Goal: Register for event/course

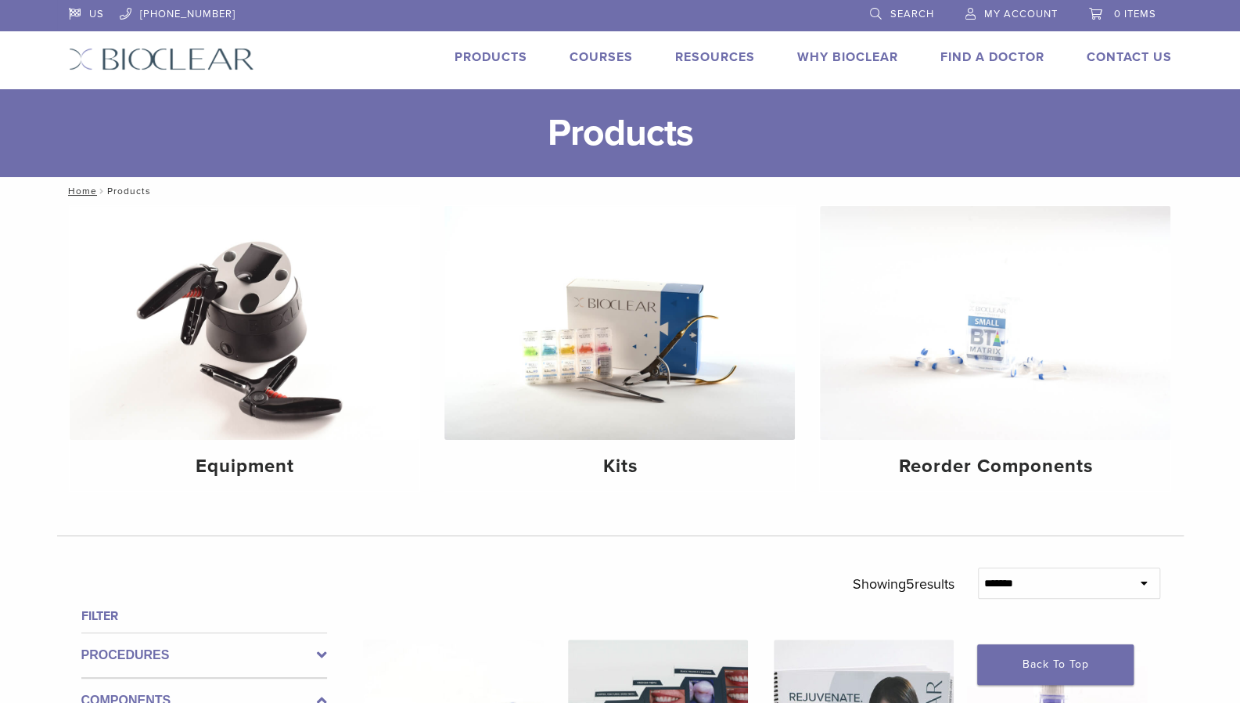
click at [585, 51] on link "Courses" at bounding box center [601, 57] width 63 height 16
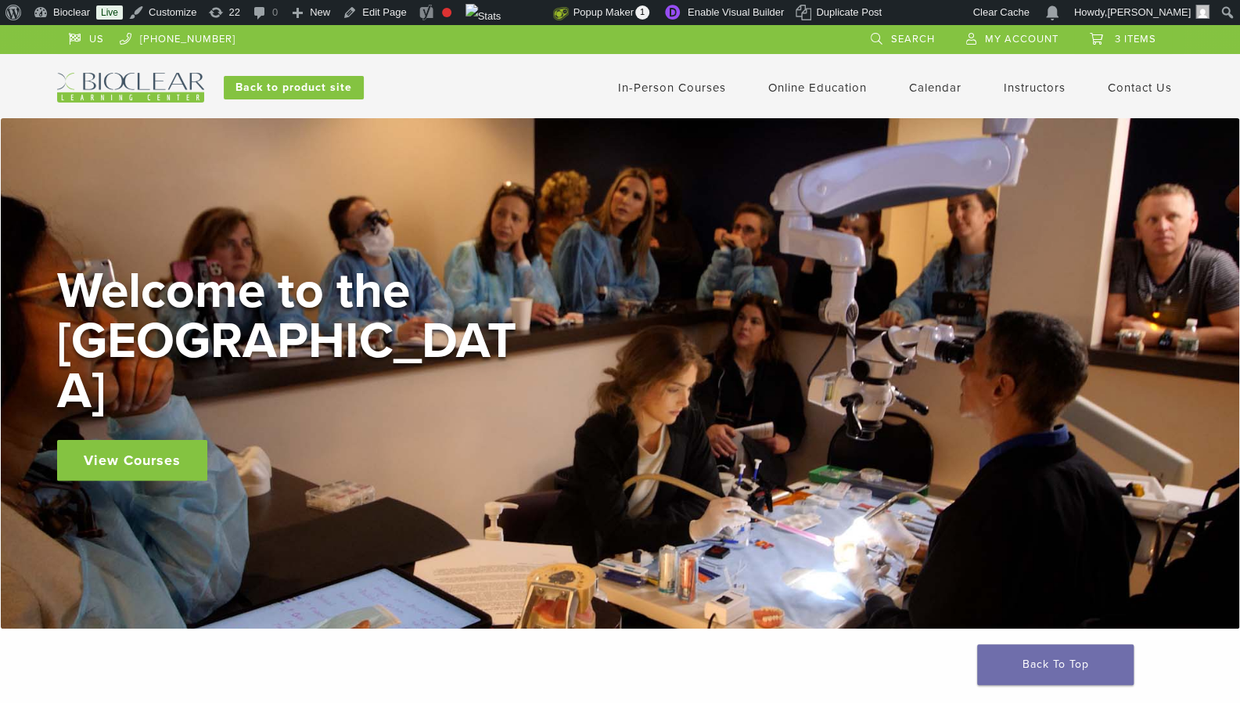
click at [699, 89] on link "In-Person Courses" at bounding box center [672, 88] width 108 height 14
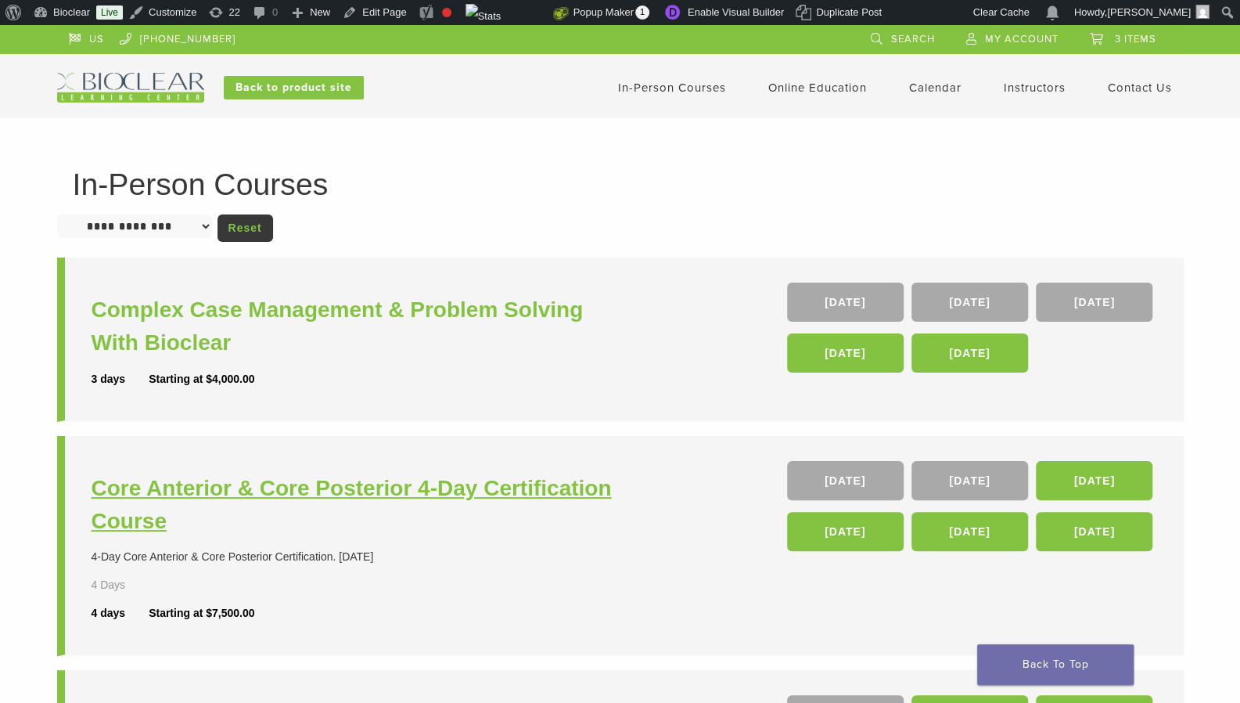
click at [276, 491] on h3 "Core Anterior & Core Posterior 4-Day Certification Course" at bounding box center [358, 505] width 533 height 66
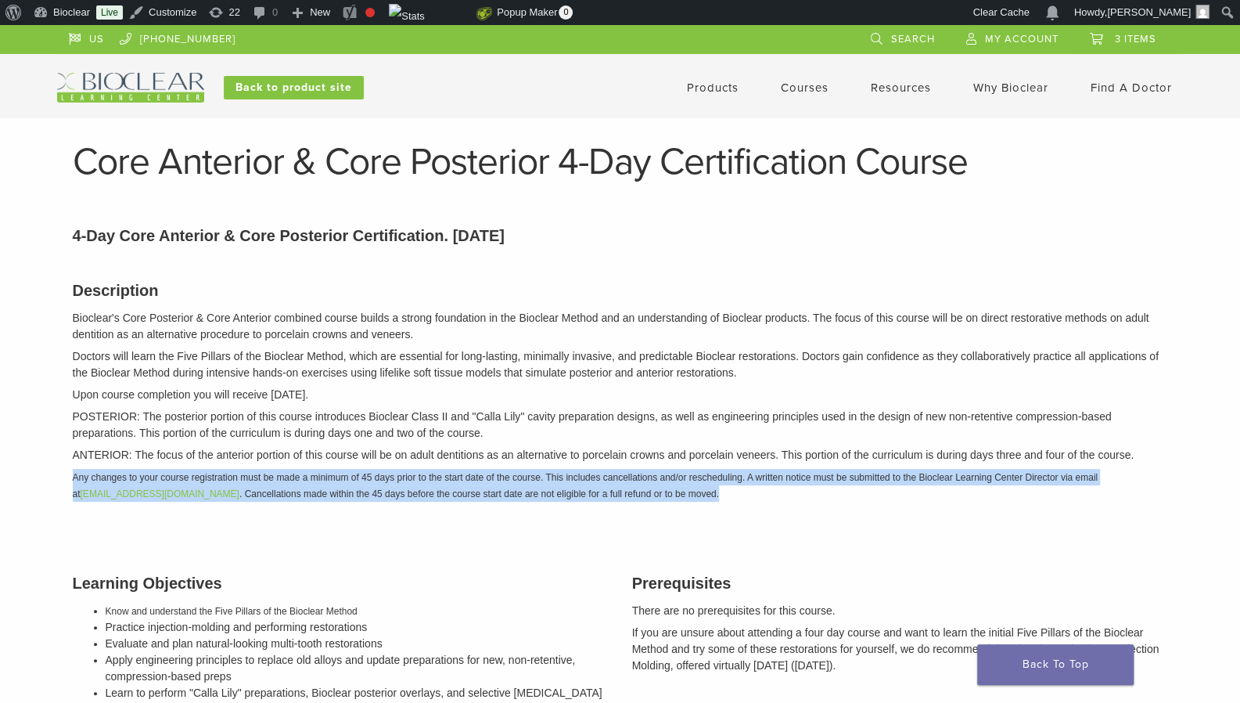
drag, startPoint x: 700, startPoint y: 495, endPoint x: 67, endPoint y: 475, distance: 633.5
click at [67, 475] on div "Description Bioclear's Core Posterior & Core Anterior combined course builds a …" at bounding box center [620, 389] width 1119 height 260
copy em "Any changes to your course registration must be made a minimum of 45 days prior…"
